Goal: Subscribe to service/newsletter

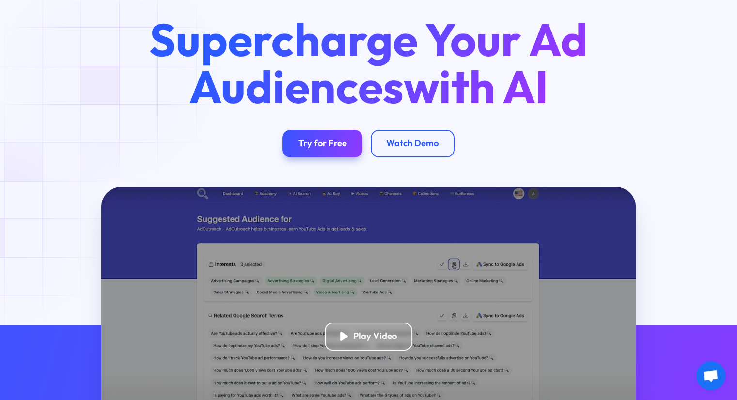
scroll to position [64, 0]
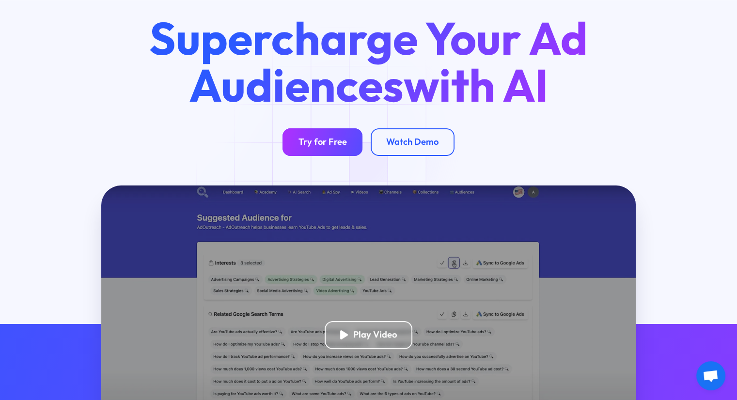
click at [345, 142] on div "Try for Free" at bounding box center [323, 142] width 48 height 11
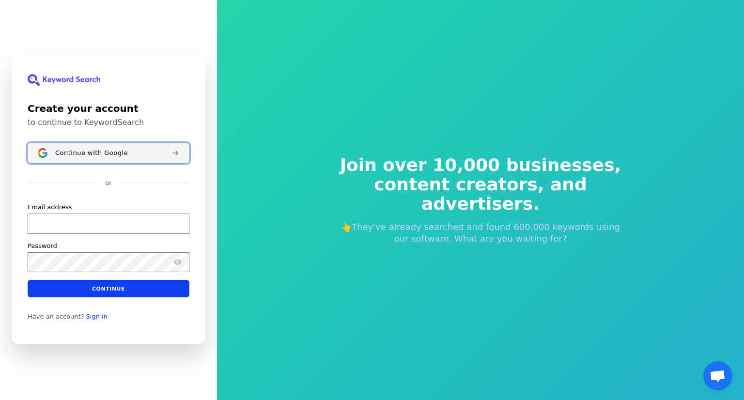
click at [134, 151] on div "Continue with Google" at bounding box center [109, 153] width 109 height 8
